Goal: Task Accomplishment & Management: Manage account settings

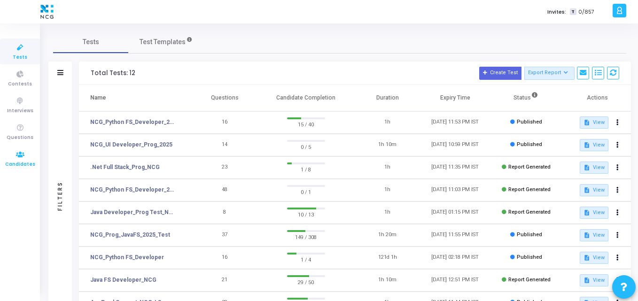
click at [19, 152] on icon at bounding box center [20, 155] width 20 height 12
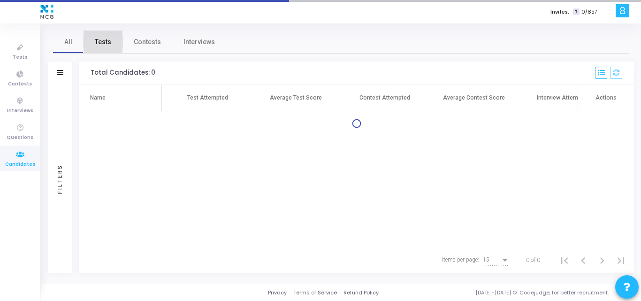
click at [100, 39] on span "Tests" at bounding box center [103, 42] width 16 height 10
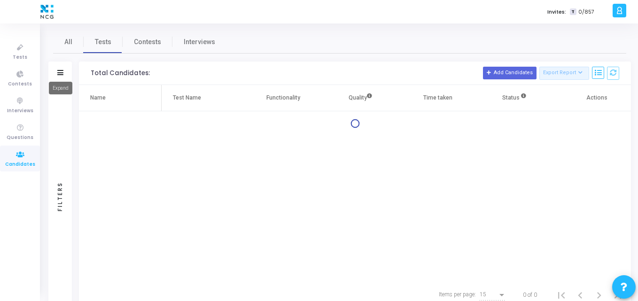
click at [62, 72] on icon at bounding box center [60, 72] width 6 height 5
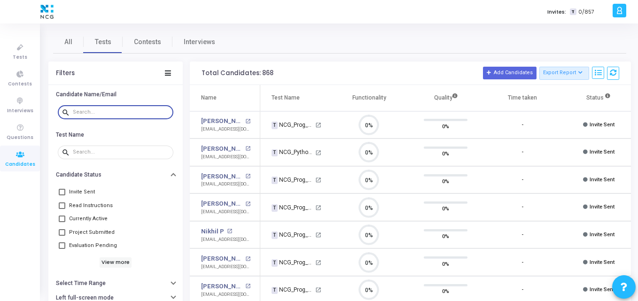
click at [95, 110] on input "text" at bounding box center [121, 112] width 97 height 6
paste input "[EMAIL_ADDRESS][DOMAIN_NAME]"
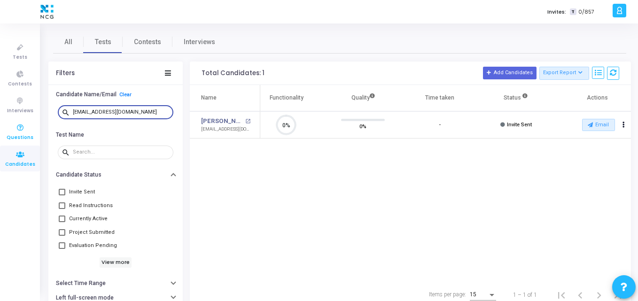
drag, startPoint x: 145, startPoint y: 111, endPoint x: 0, endPoint y: 129, distance: 145.7
click at [0, 129] on div "Tests Contests Interviews Questions Candidates Invites: T 0/857 K Kajal Setting…" at bounding box center [319, 150] width 638 height 301
paste input "thulrajk20"
drag, startPoint x: 139, startPoint y: 112, endPoint x: 0, endPoint y: 117, distance: 138.6
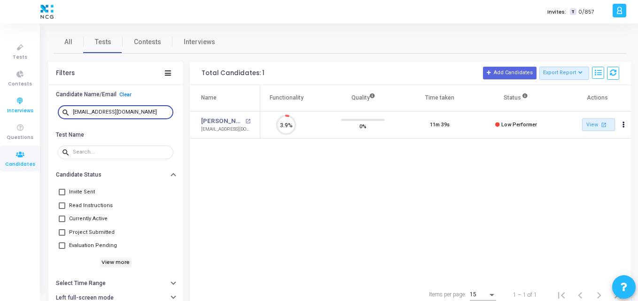
click at [0, 117] on div "Tests Contests Interviews Questions Candidates Invites: T 0/857 K Kajal Setting…" at bounding box center [319, 150] width 638 height 301
paste input "princesazid1"
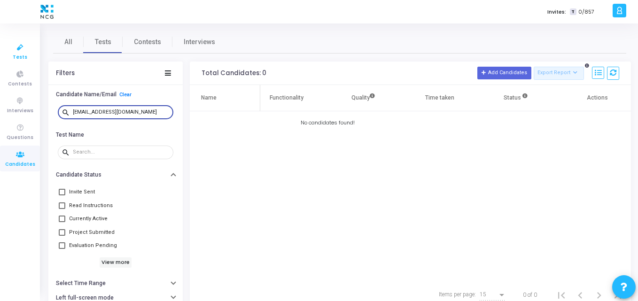
type input "[EMAIL_ADDRESS][DOMAIN_NAME]"
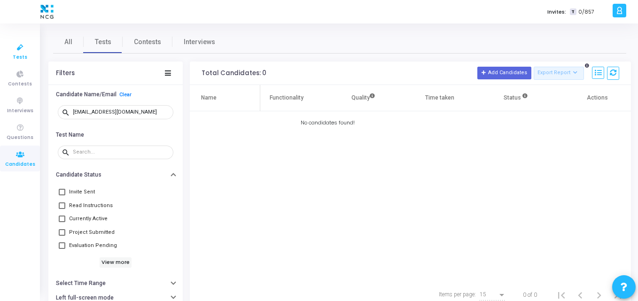
click at [24, 54] on span "Tests" at bounding box center [20, 58] width 15 height 8
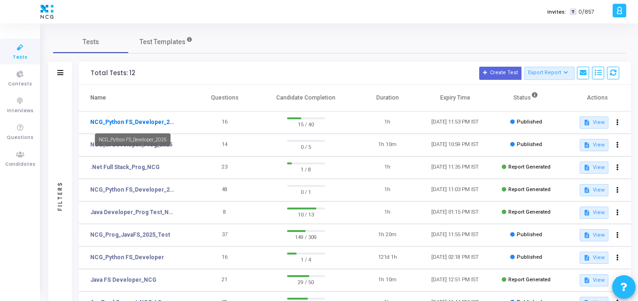
click at [143, 123] on link "NCG_Python FS_Developer_2025" at bounding box center [133, 122] width 86 height 8
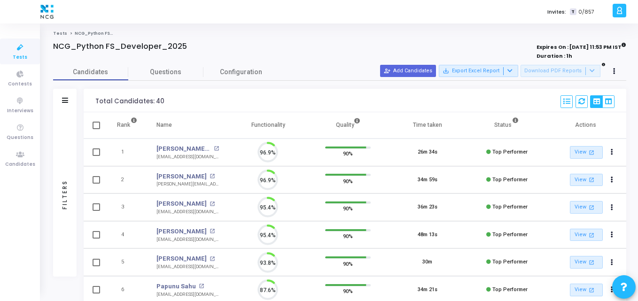
scroll to position [20, 24]
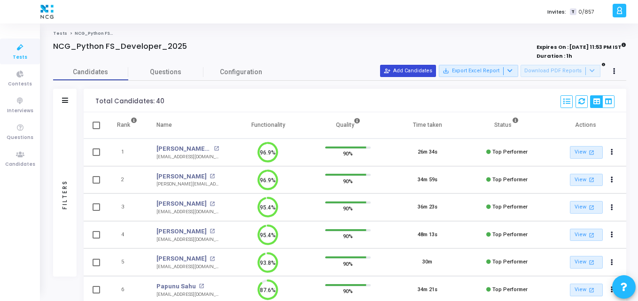
click at [390, 73] on mat-icon "person_add_alt" at bounding box center [387, 71] width 7 height 7
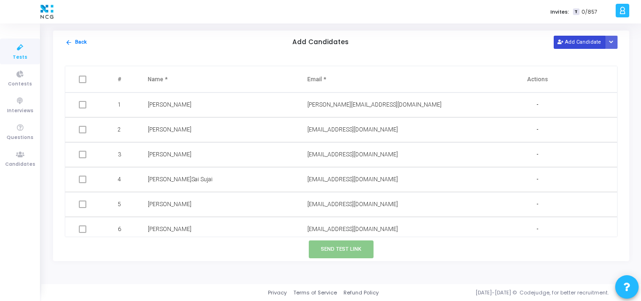
click at [591, 38] on button "Add Candidate" at bounding box center [580, 42] width 52 height 13
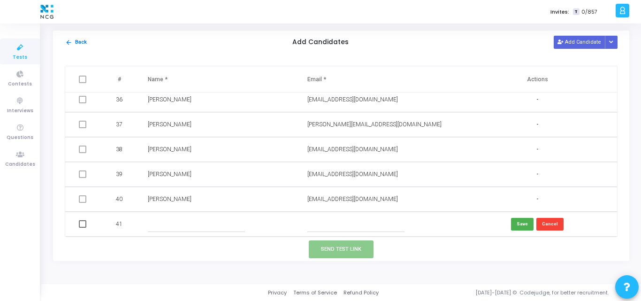
click at [324, 228] on input "text" at bounding box center [356, 223] width 97 height 15
paste input "[EMAIL_ADDRESS][DOMAIN_NAME]"
type input "[EMAIL_ADDRESS][DOMAIN_NAME]"
click at [203, 226] on input "text" at bounding box center [196, 223] width 97 height 15
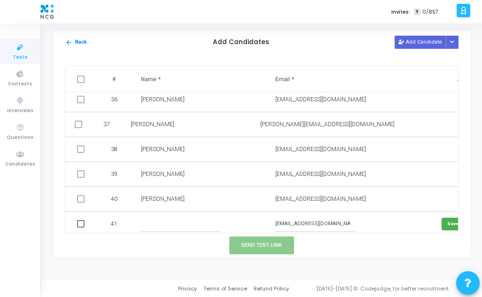
paste input "[PERSON_NAME]"
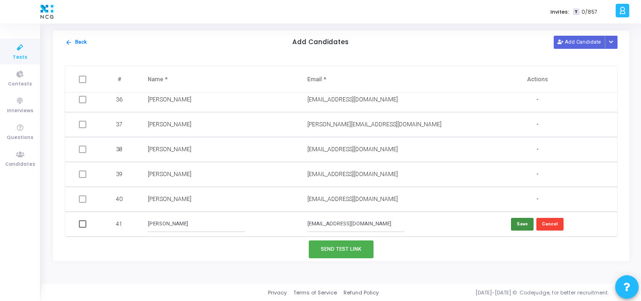
type input "[PERSON_NAME]"
click at [519, 223] on button "Save" at bounding box center [522, 224] width 23 height 13
click at [80, 224] on span at bounding box center [83, 224] width 8 height 8
click at [82, 228] on input "checkbox" at bounding box center [82, 228] width 0 height 0
checkbox input "true"
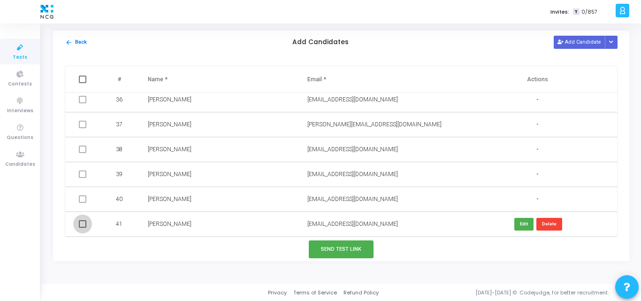
checkbox input "true"
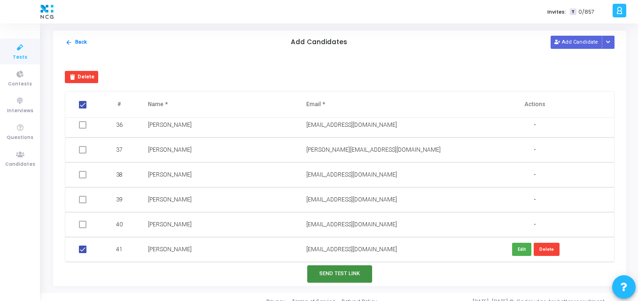
click at [341, 274] on button "Send Test Link" at bounding box center [339, 273] width 65 height 17
